Goal: Obtain resource: Download file/media

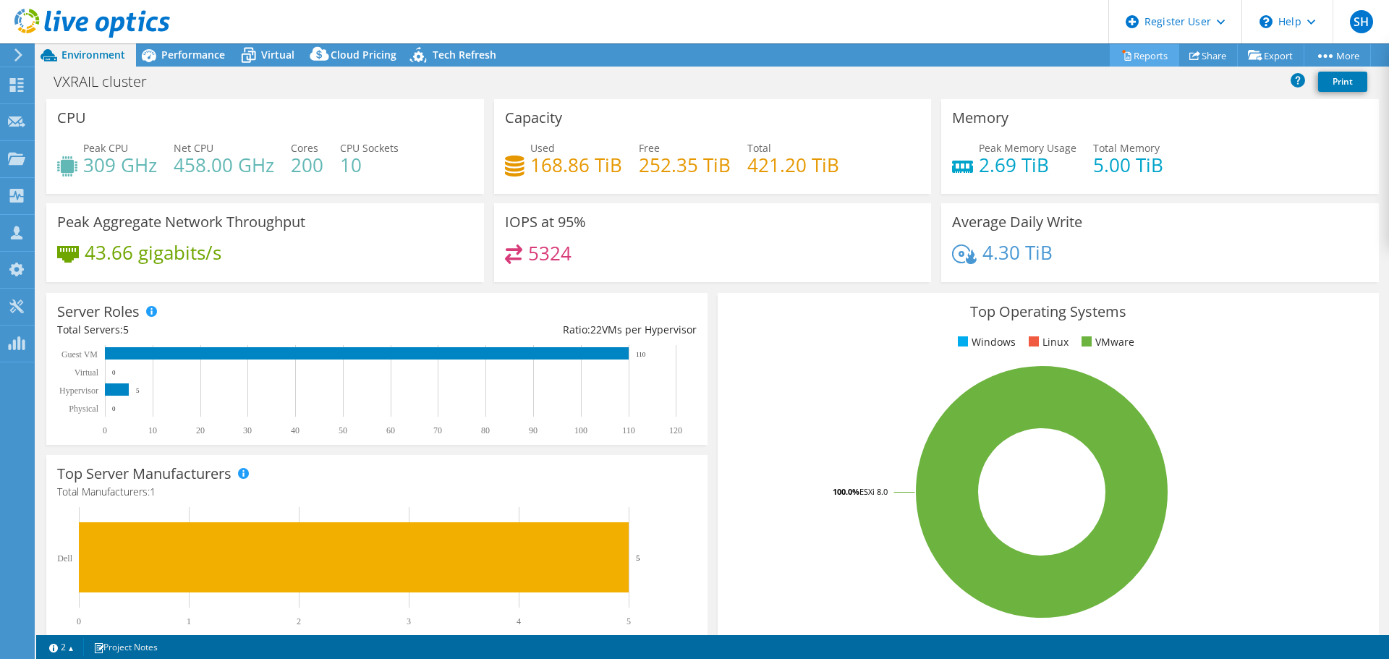
click at [1136, 51] on link "Reports" at bounding box center [1144, 55] width 69 height 22
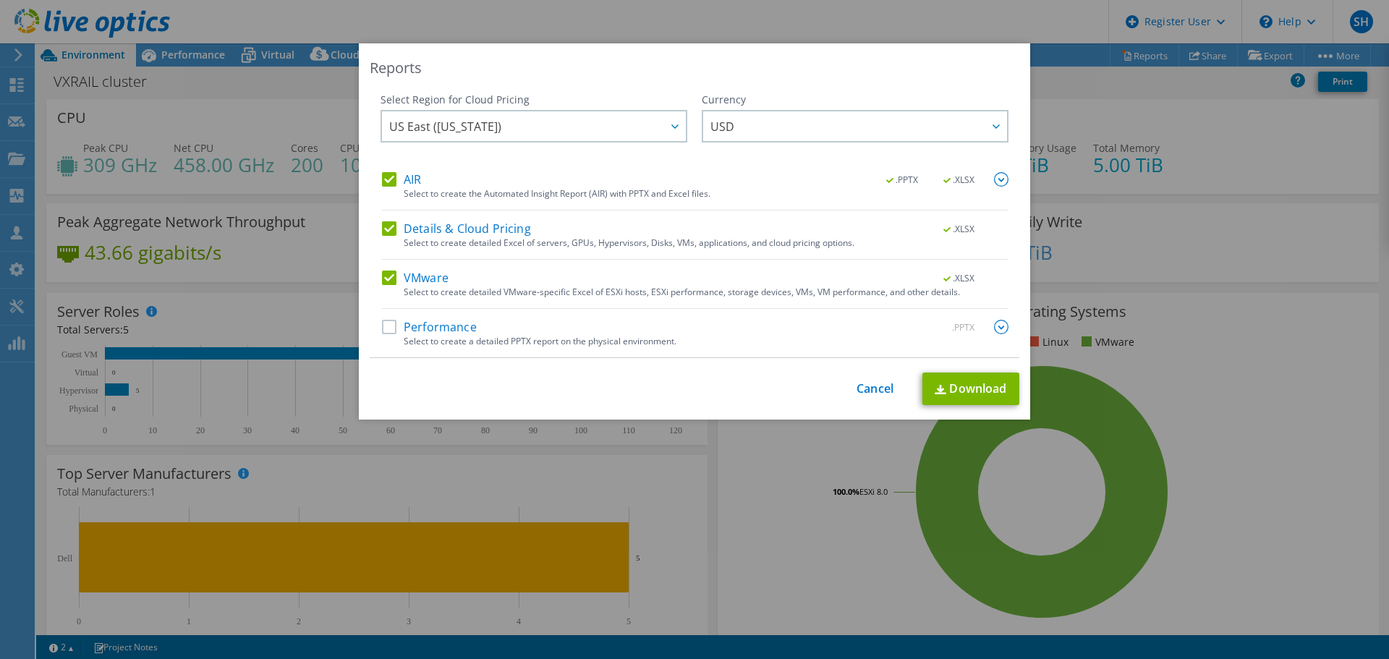
click at [424, 324] on label "Performance" at bounding box center [429, 327] width 95 height 14
click at [0, 0] on input "Performance" at bounding box center [0, 0] width 0 height 0
click at [563, 132] on span "US East ([US_STATE])" at bounding box center [537, 126] width 297 height 30
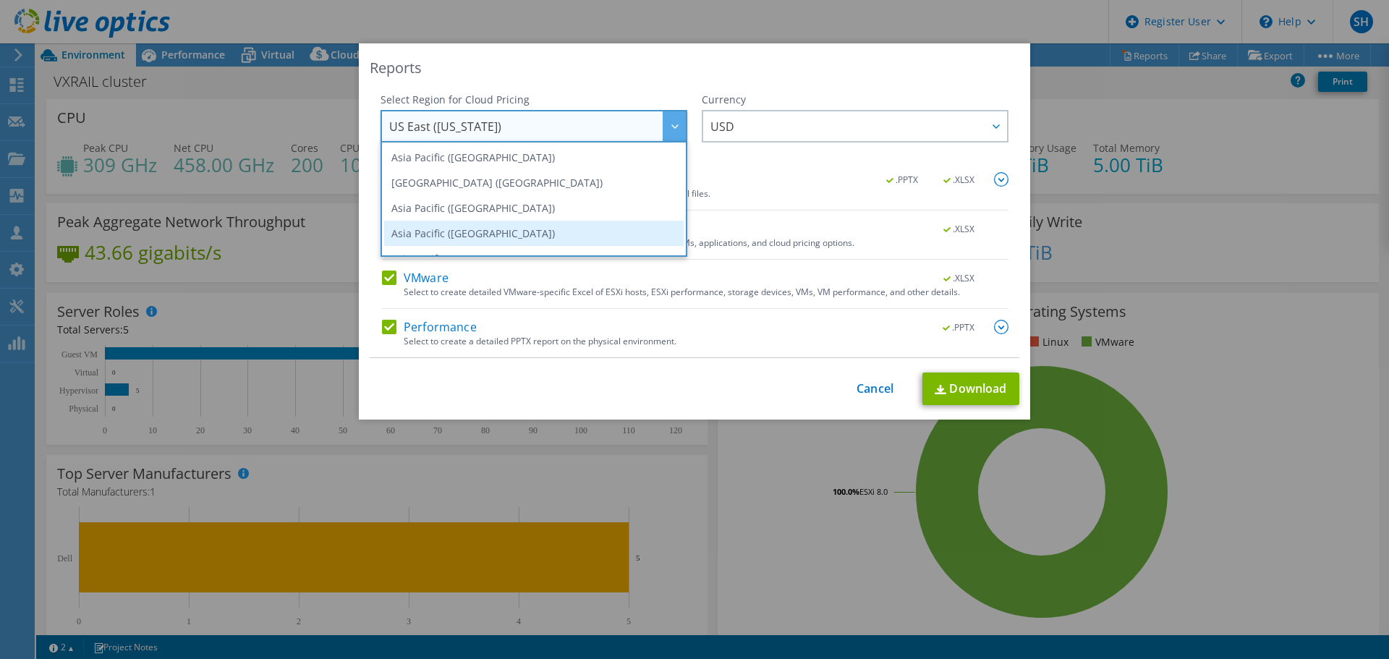
click at [569, 223] on li "Asia Pacific ([GEOGRAPHIC_DATA])" at bounding box center [533, 233] width 299 height 25
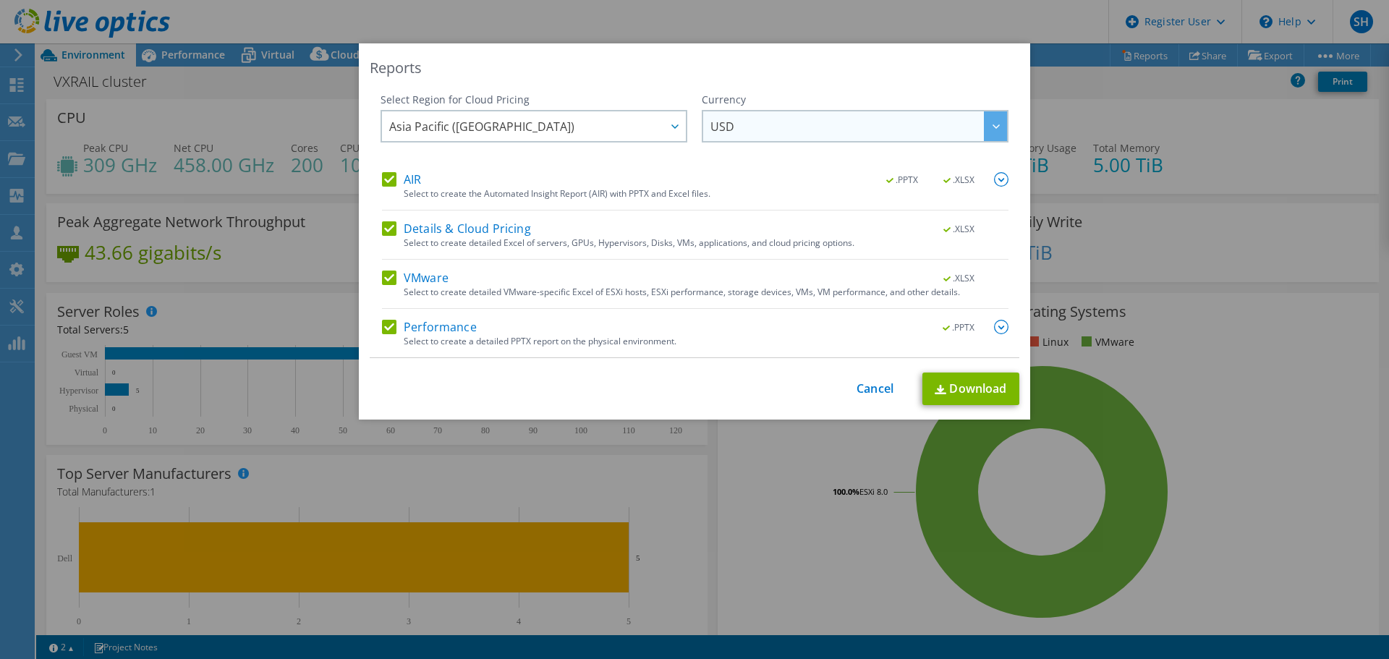
drag, startPoint x: 767, startPoint y: 105, endPoint x: 767, endPoint y: 119, distance: 14.5
click at [767, 119] on div "Currency ARS AUD BRL CAD CHF CLP CNY DKK EUR GBP HKD HUF INR JPY MXN MYR NOK NZ…" at bounding box center [855, 133] width 307 height 80
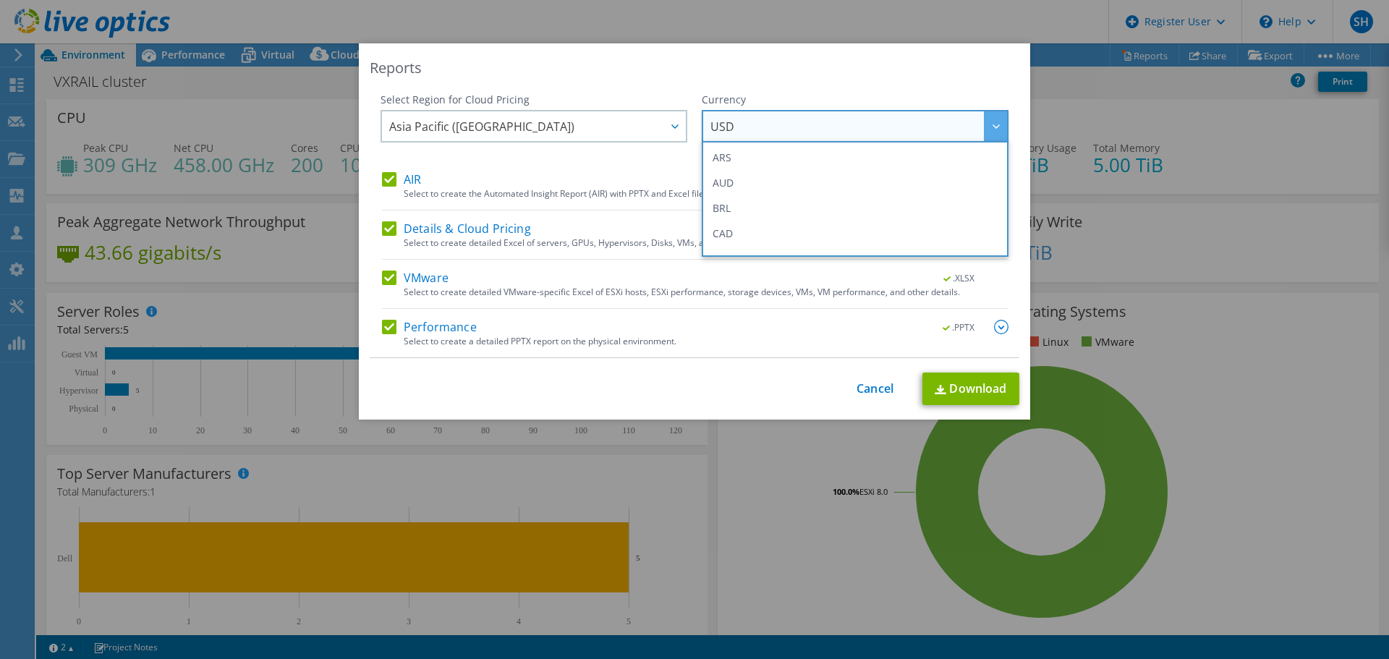
click at [767, 119] on span "USD" at bounding box center [858, 126] width 297 height 30
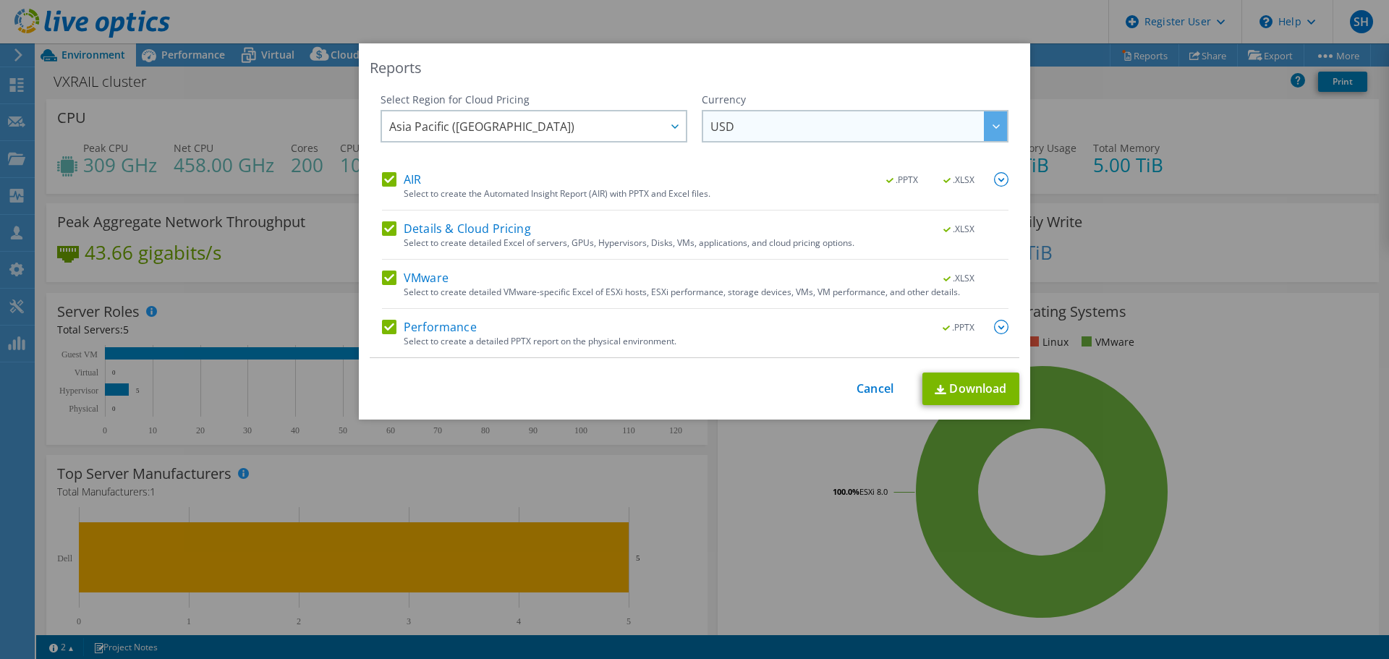
click at [767, 119] on span "USD" at bounding box center [858, 126] width 297 height 30
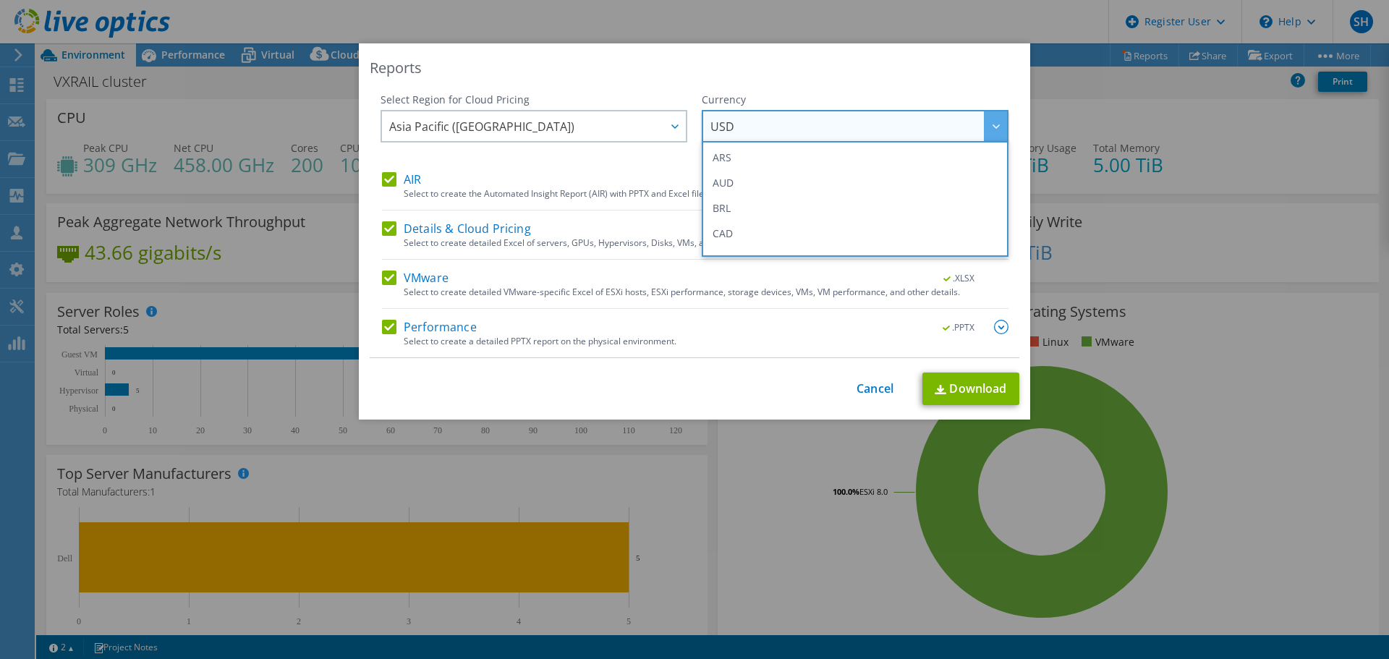
click at [767, 119] on span "USD" at bounding box center [858, 126] width 297 height 30
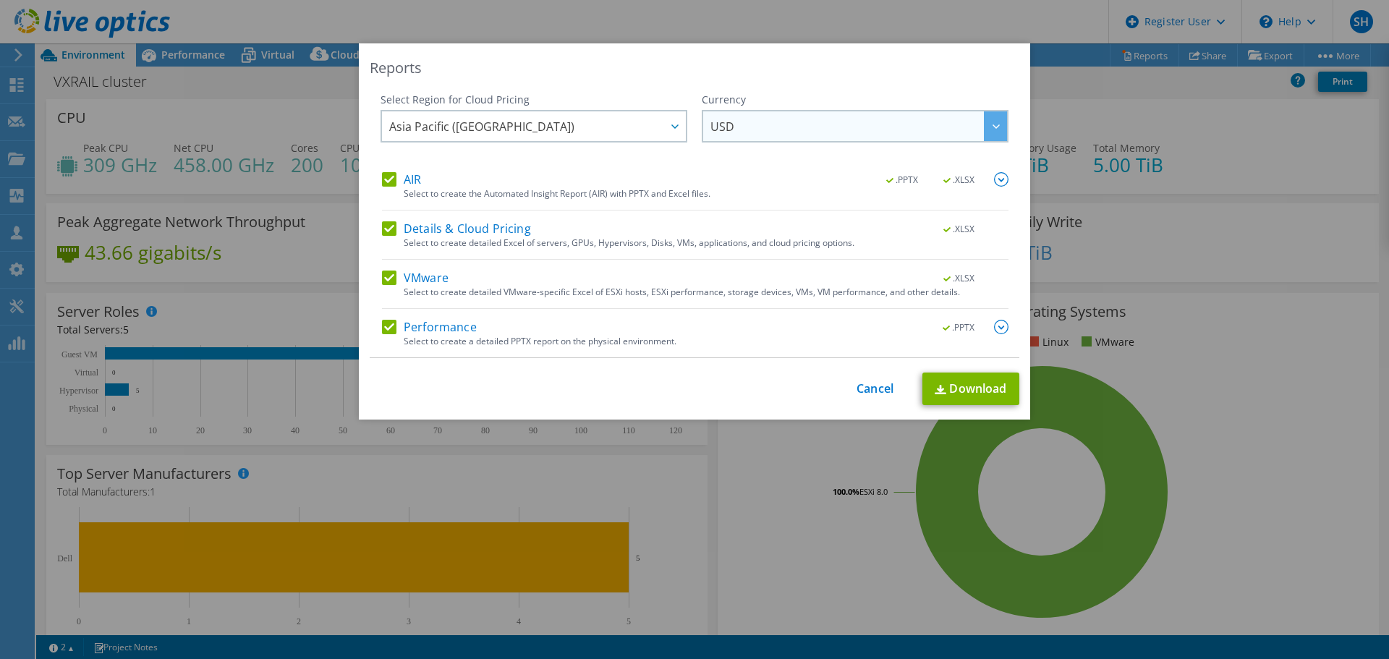
click at [767, 119] on span "USD" at bounding box center [858, 126] width 297 height 30
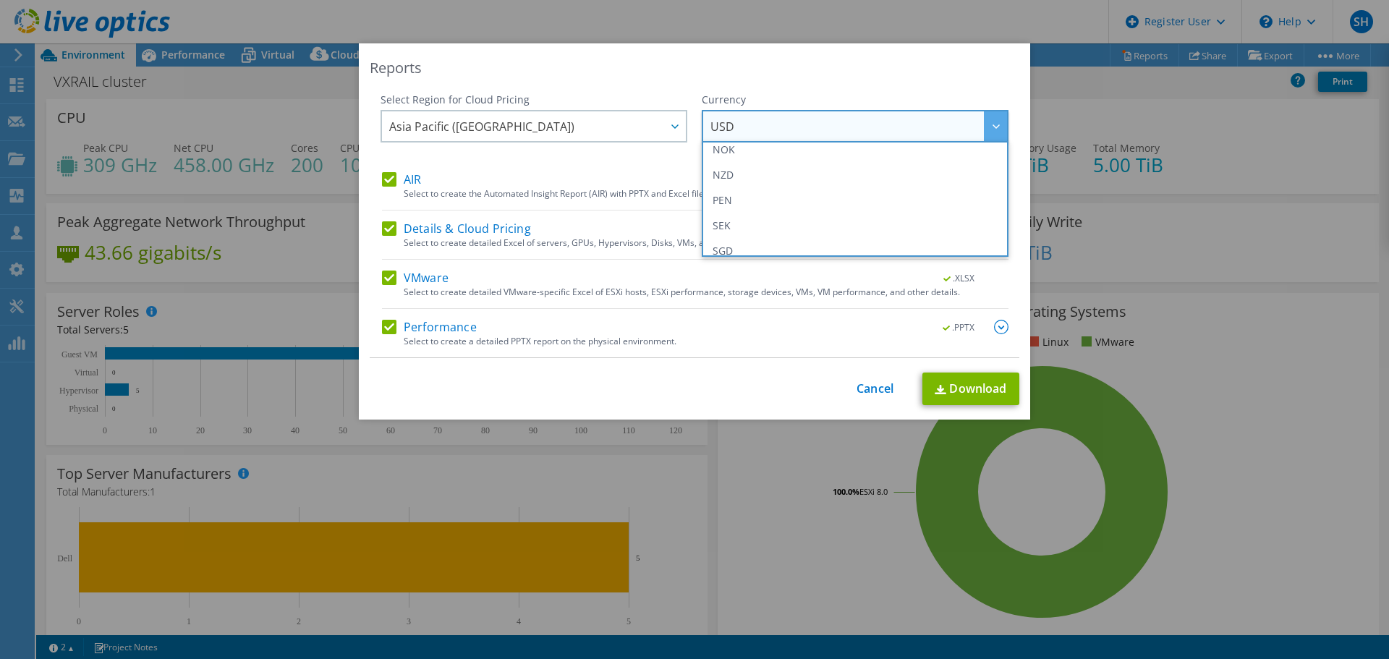
scroll to position [429, 0]
click at [901, 231] on li "SGD" at bounding box center [854, 234] width 299 height 25
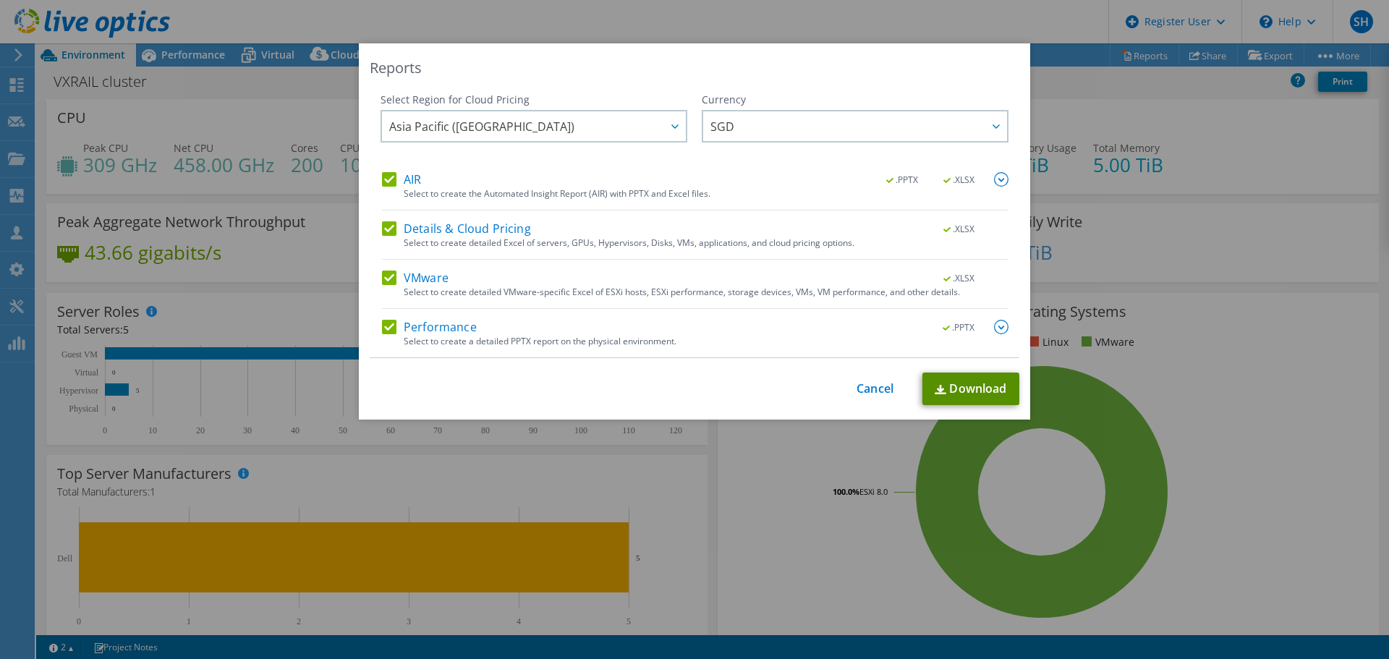
click at [960, 401] on link "Download" at bounding box center [970, 389] width 97 height 33
click at [867, 388] on link "Cancel" at bounding box center [874, 389] width 37 height 14
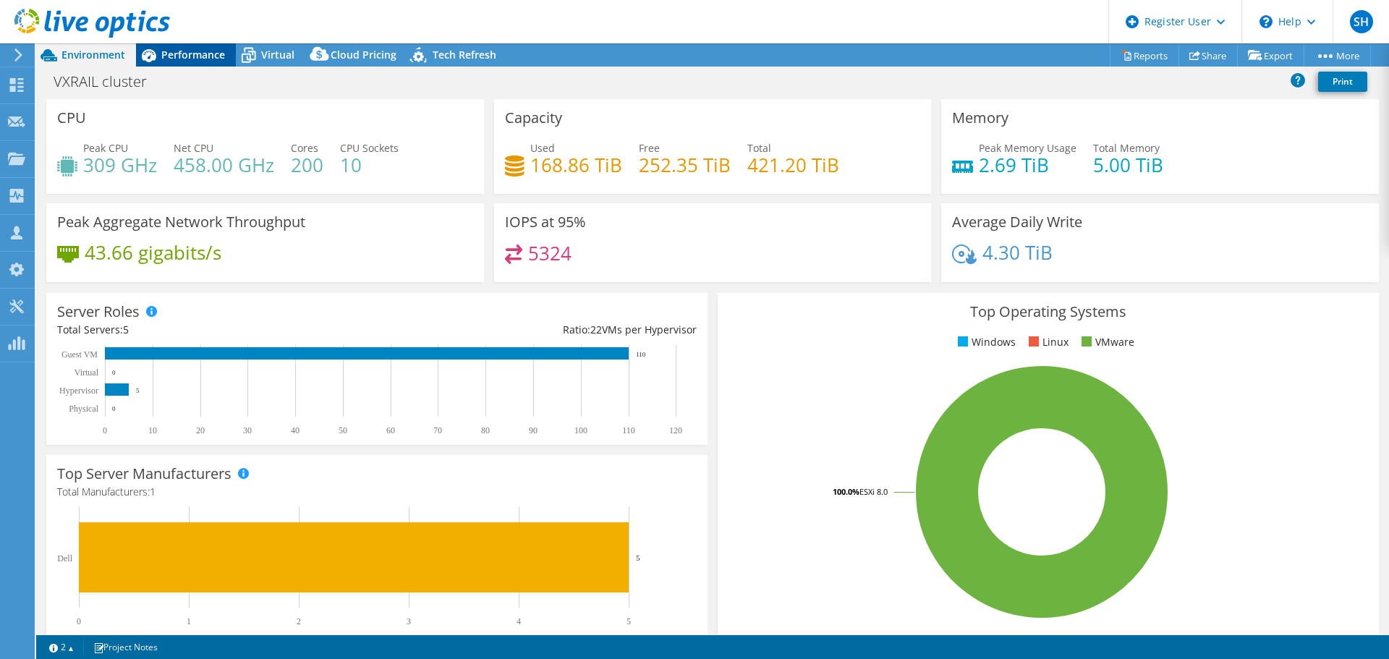
click at [220, 62] on div "Performance" at bounding box center [186, 54] width 100 height 23
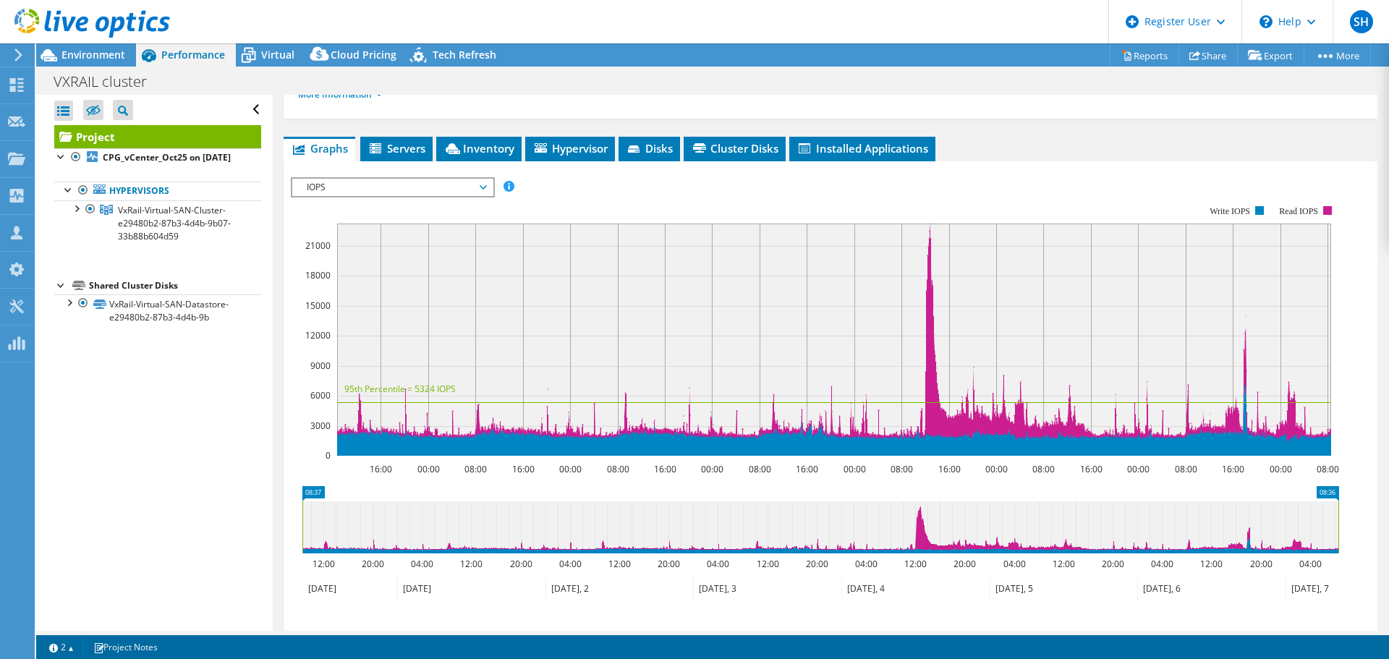
scroll to position [214, 0]
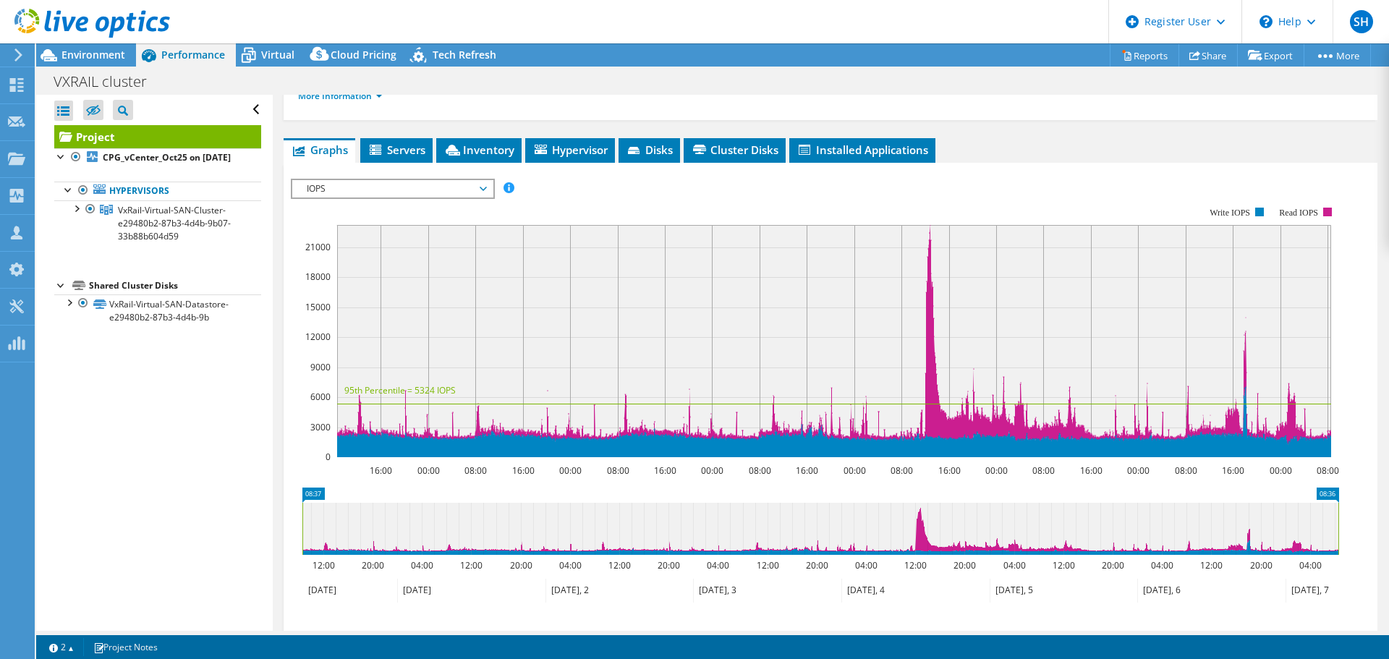
click at [416, 191] on span "IOPS" at bounding box center [392, 188] width 186 height 17
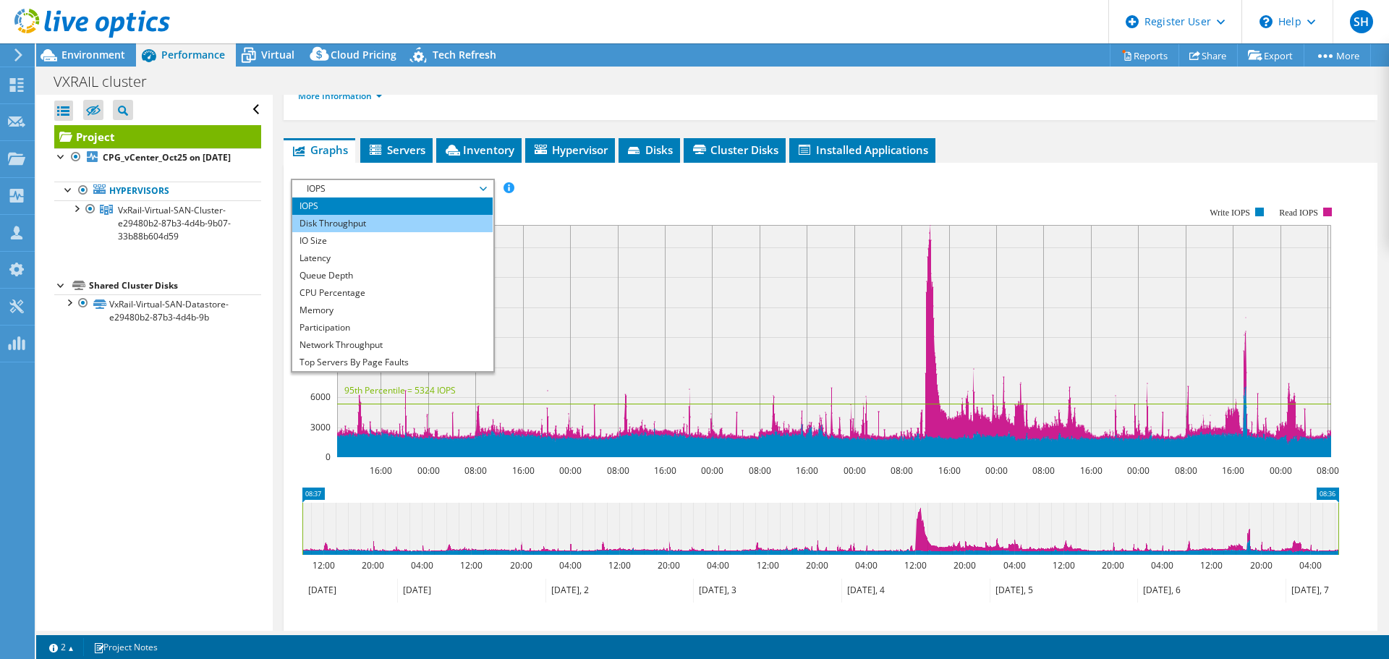
click at [410, 217] on li "Disk Throughput" at bounding box center [392, 223] width 200 height 17
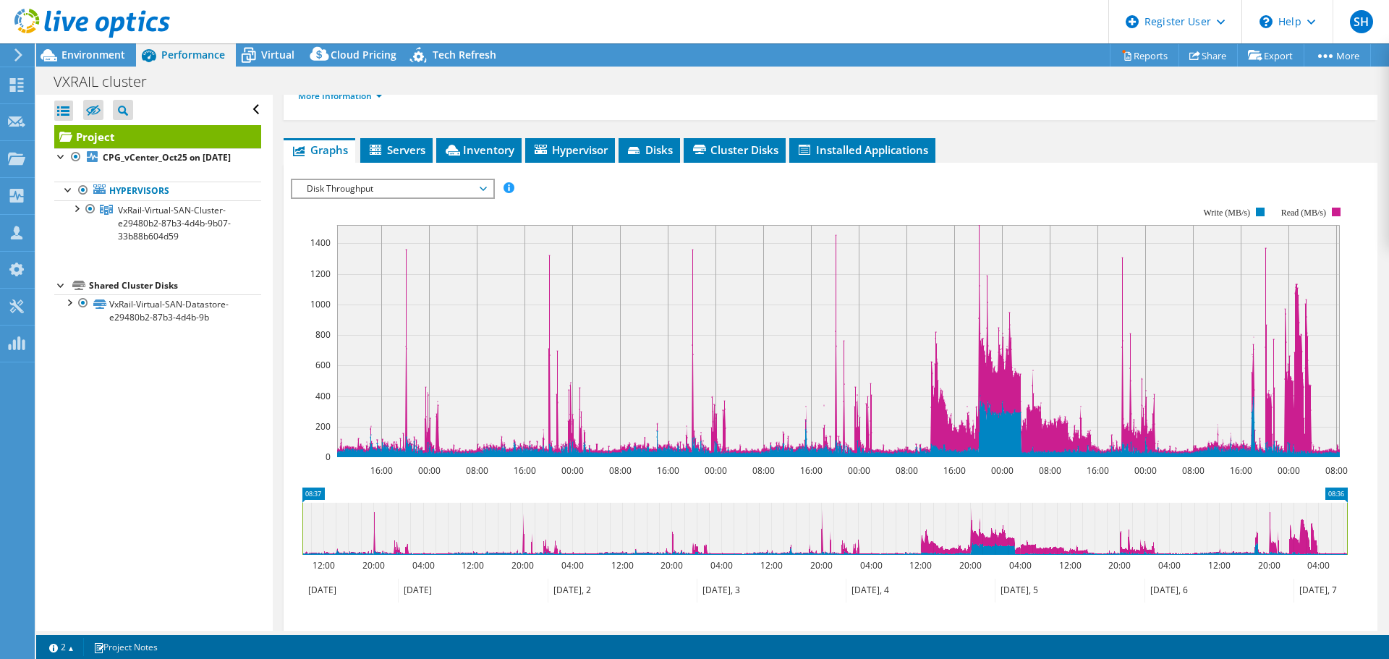
click at [407, 190] on span "Disk Throughput" at bounding box center [392, 188] width 186 height 17
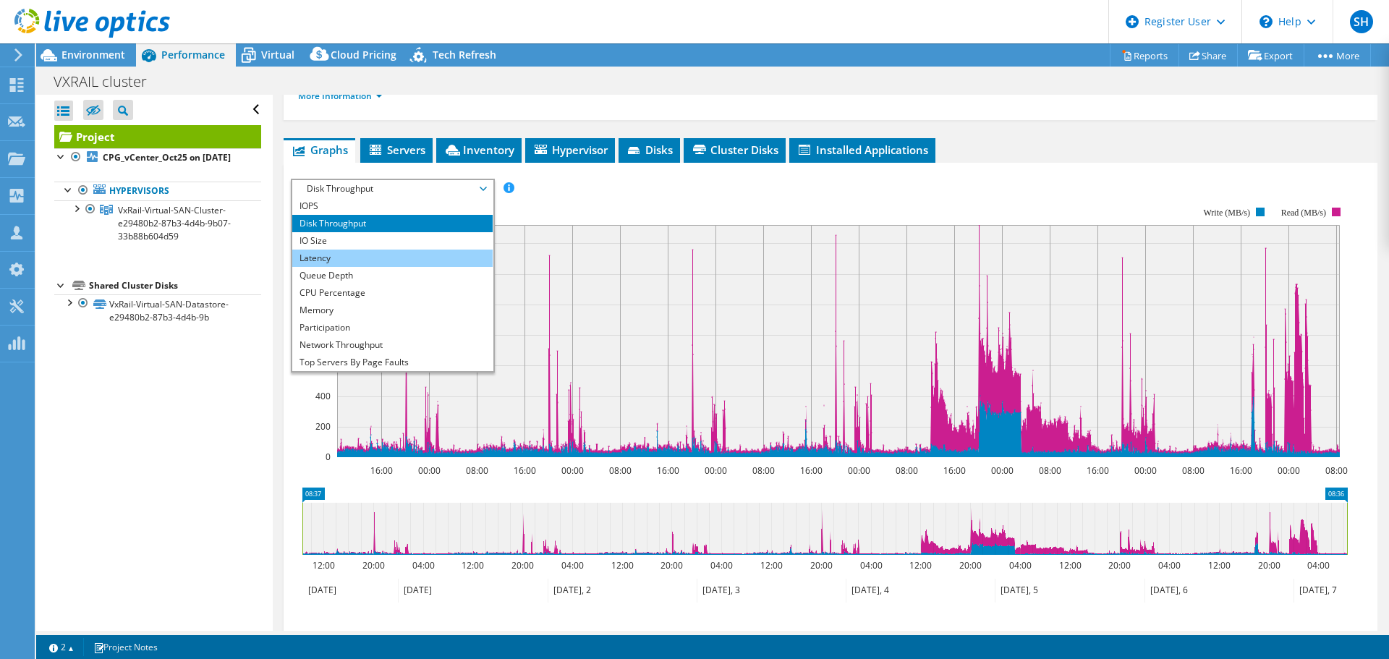
click at [396, 254] on li "Latency" at bounding box center [392, 258] width 200 height 17
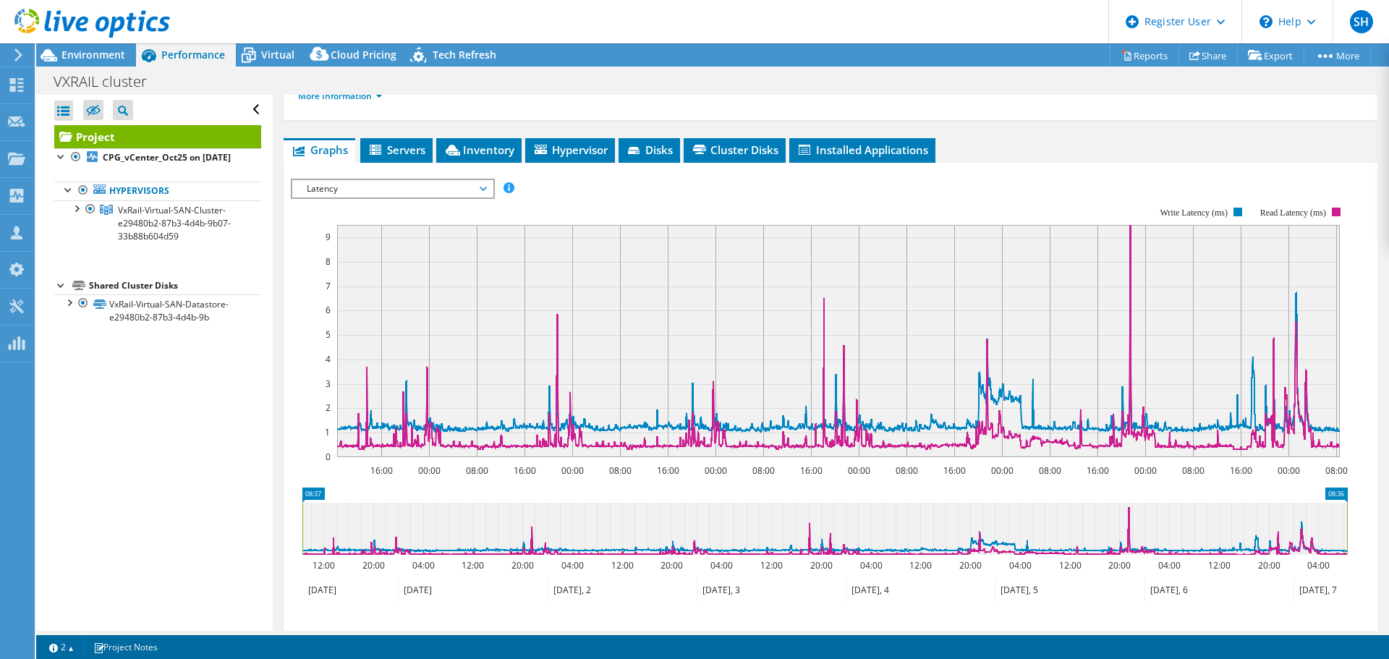
click at [396, 194] on span "Latency" at bounding box center [392, 188] width 186 height 17
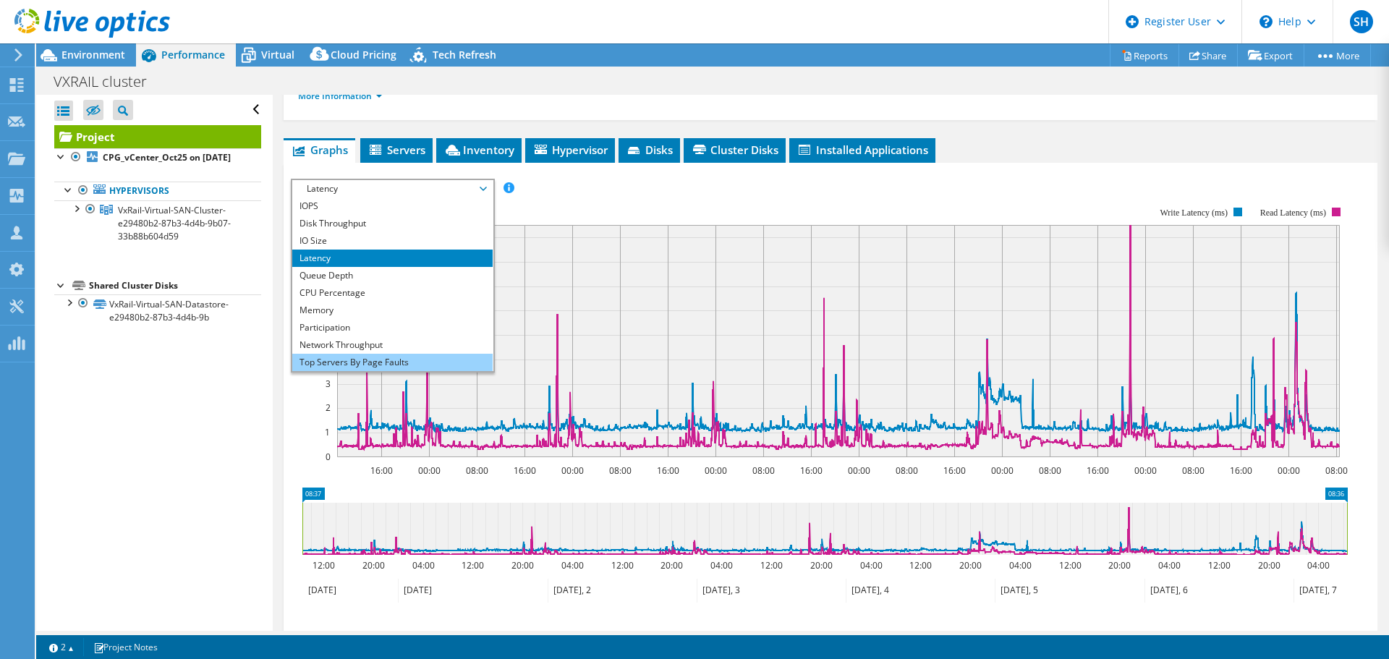
click at [407, 365] on li "Top Servers By Page Faults" at bounding box center [392, 362] width 200 height 17
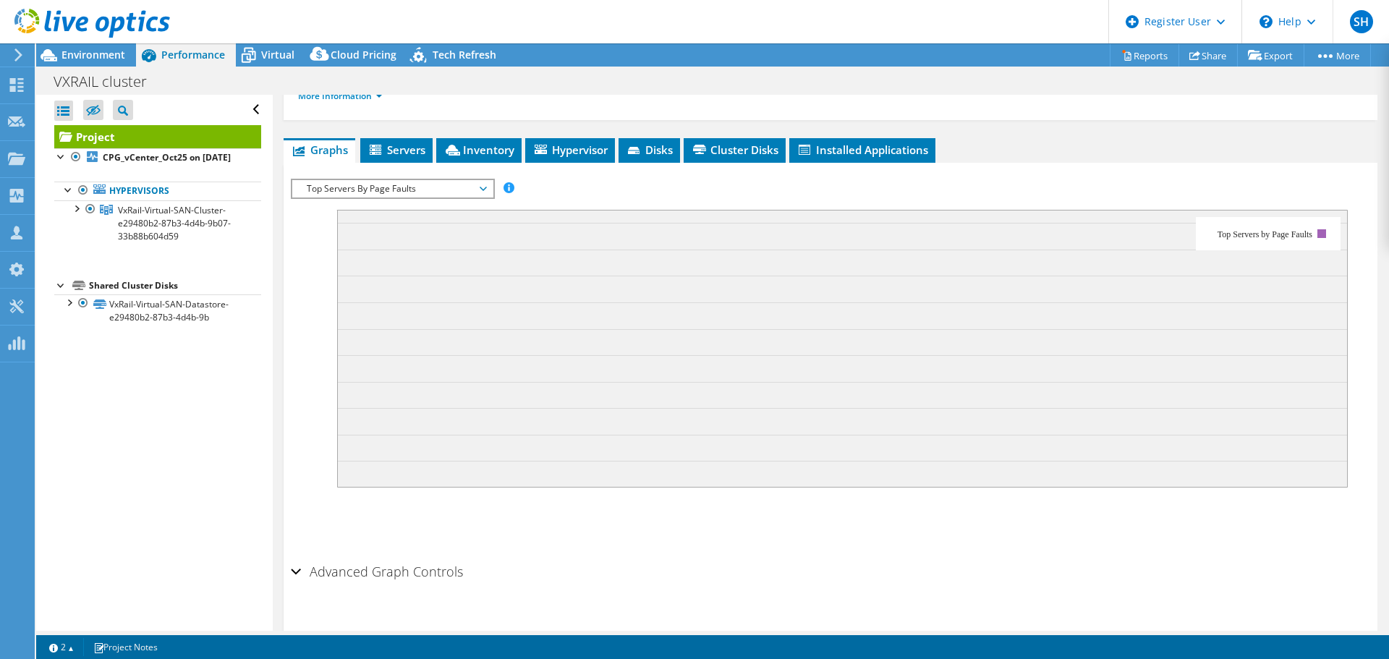
click at [484, 192] on span "Top Servers By Page Faults" at bounding box center [392, 188] width 186 height 17
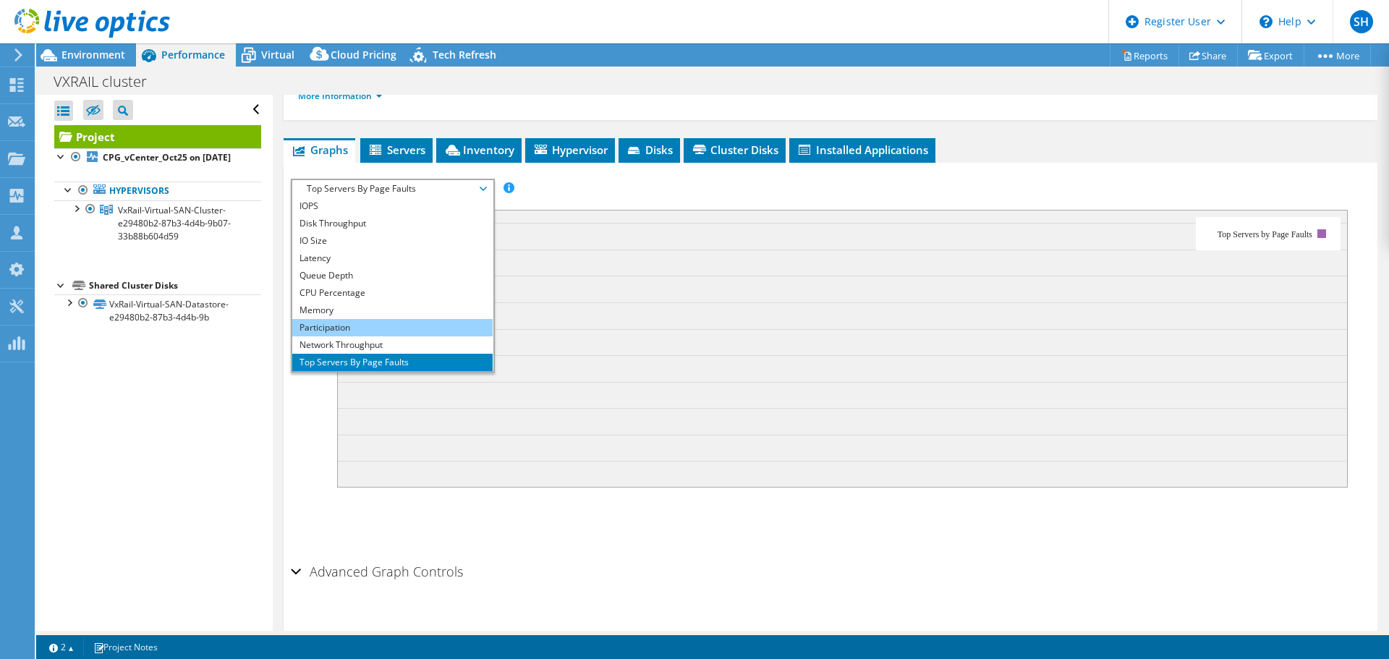
click at [420, 326] on li "Participation" at bounding box center [392, 327] width 200 height 17
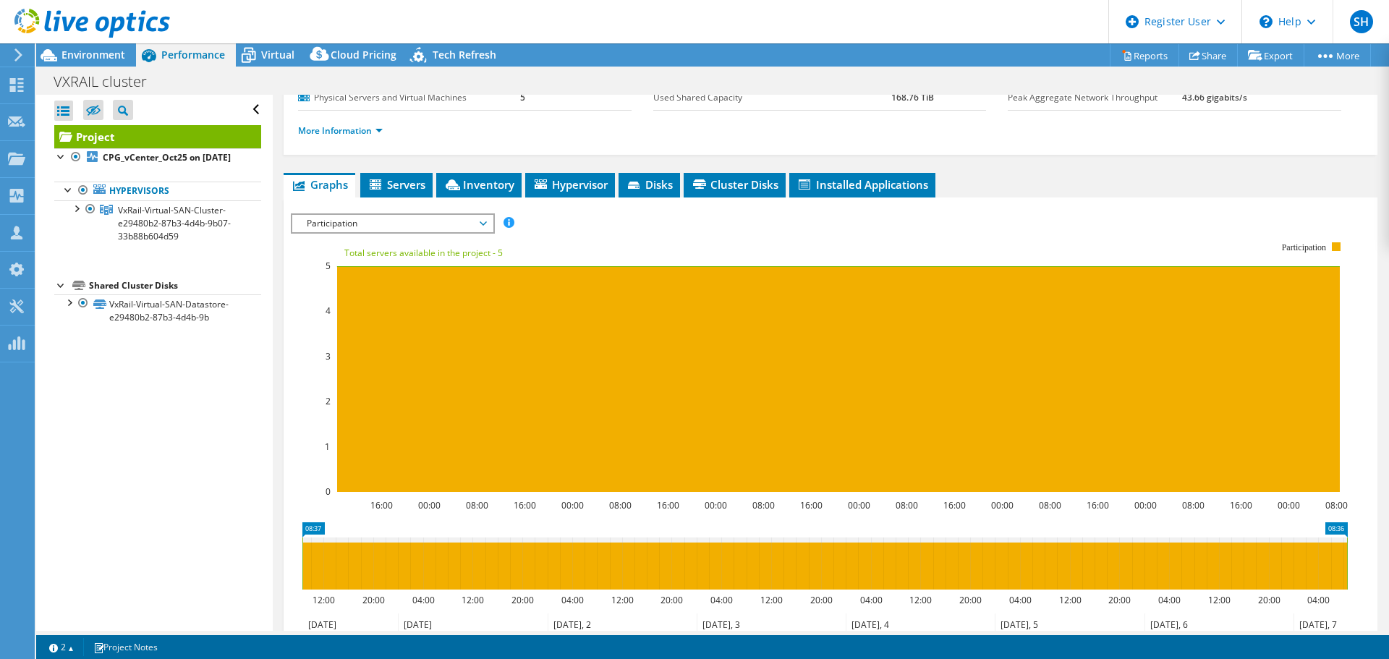
scroll to position [179, 0]
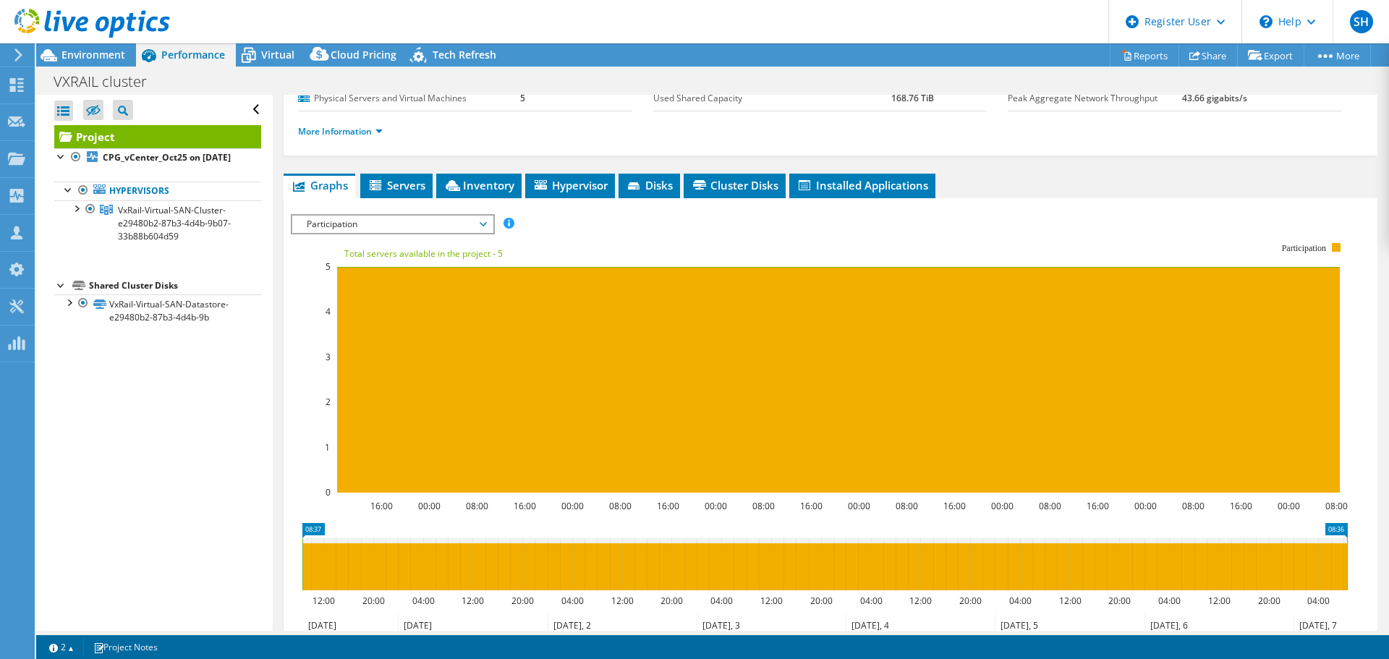
click at [325, 234] on div "Participation IOPS Disk Throughput IO Size Latency Queue Depth CPU Percentage M…" at bounding box center [393, 224] width 204 height 20
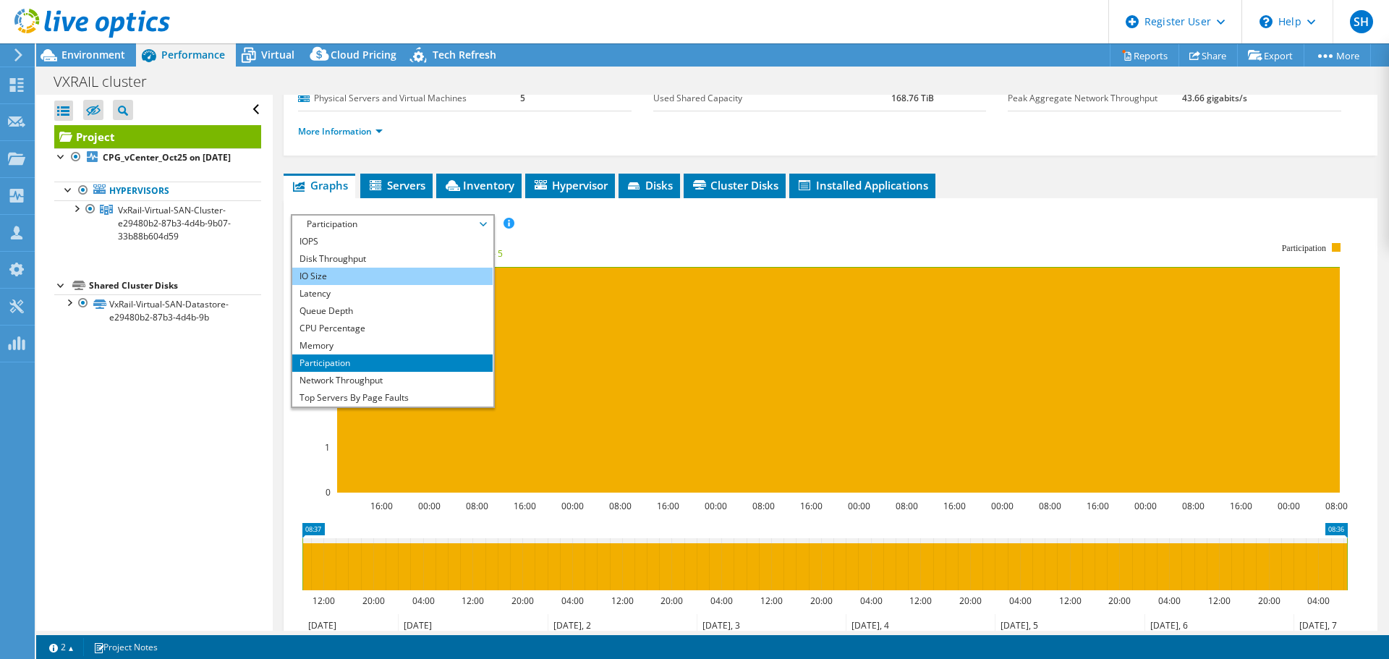
click at [431, 278] on li "IO Size" at bounding box center [392, 276] width 200 height 17
